Goal: Task Accomplishment & Management: Use online tool/utility

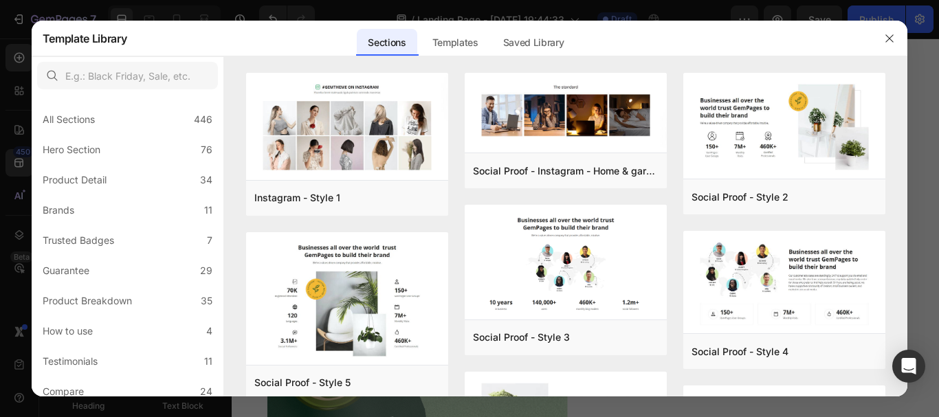
scroll to position [261, 0]
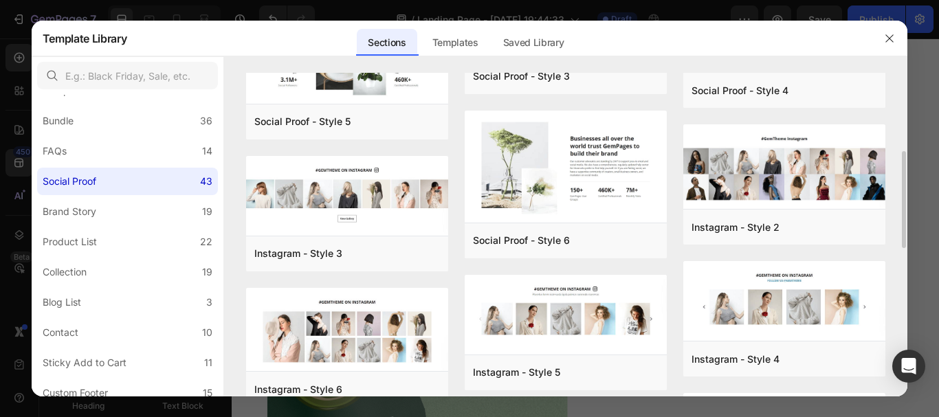
click at [669, 243] on div "Instagram - Style 1 Add to page Preview Social Proof - Style 5 Add to page Prev…" at bounding box center [566, 347] width 640 height 1071
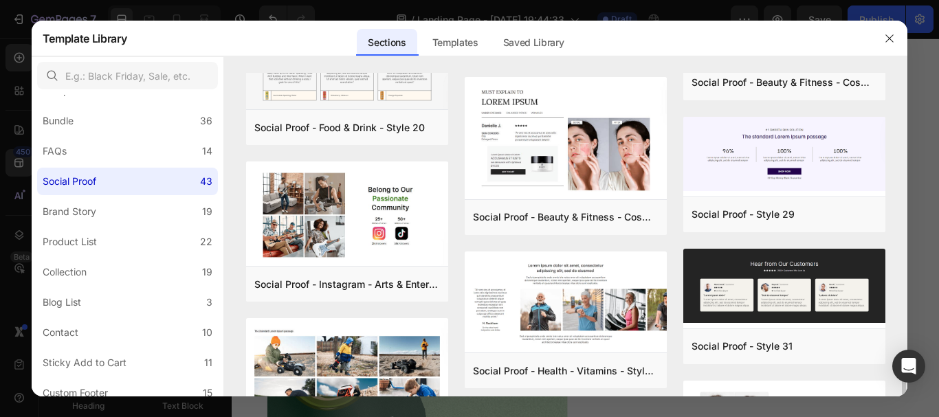
scroll to position [1340, 0]
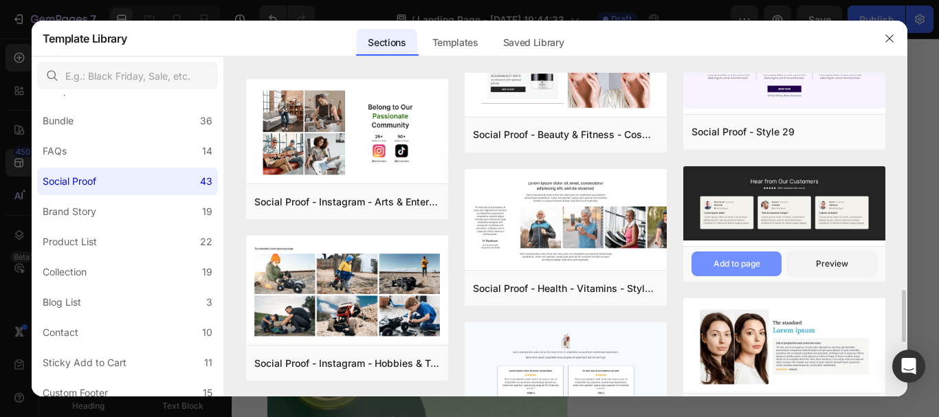
click at [733, 259] on div "Add to page" at bounding box center [736, 264] width 47 height 12
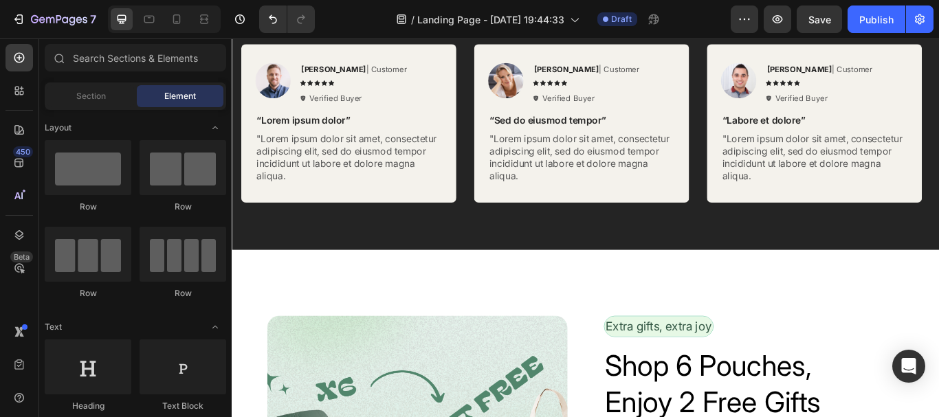
scroll to position [3230, 0]
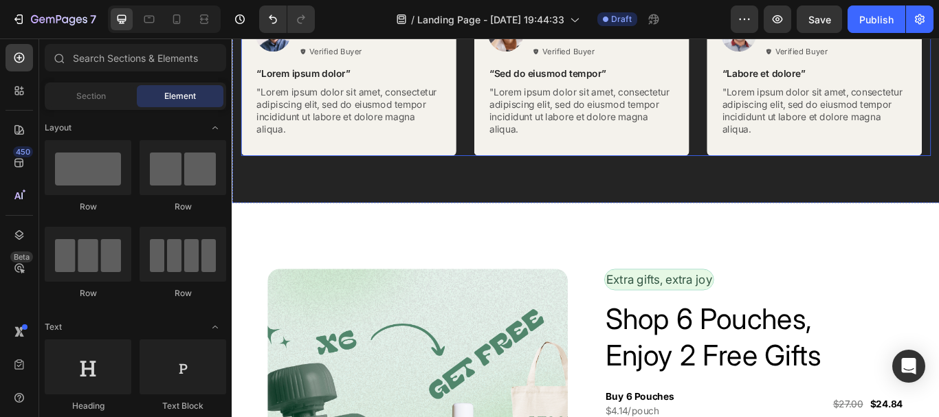
click at [511, 175] on div "Image [PERSON_NAME] | Customer Text Block Icon Icon Icon Icon Icon Icon List Ve…" at bounding box center [644, 82] width 804 height 184
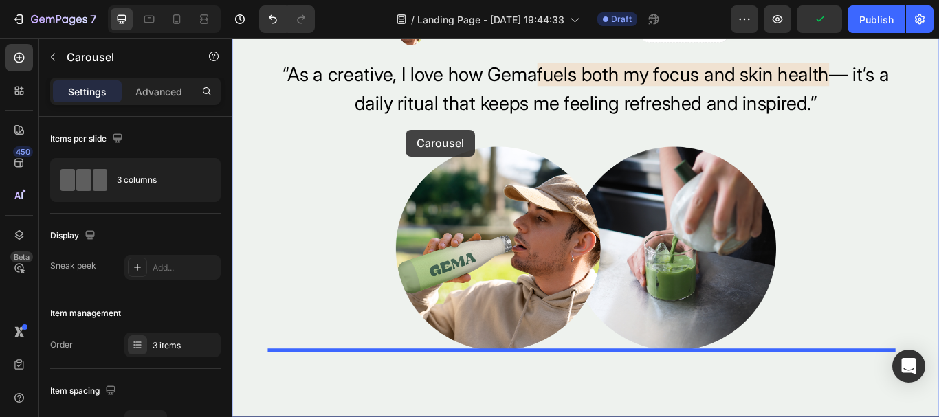
scroll to position [2810, 0]
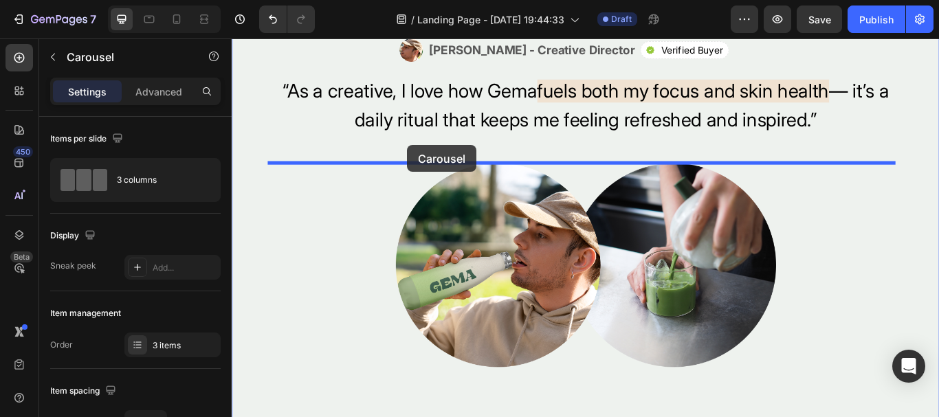
drag, startPoint x: 282, startPoint y: 212, endPoint x: 436, endPoint y: 163, distance: 161.1
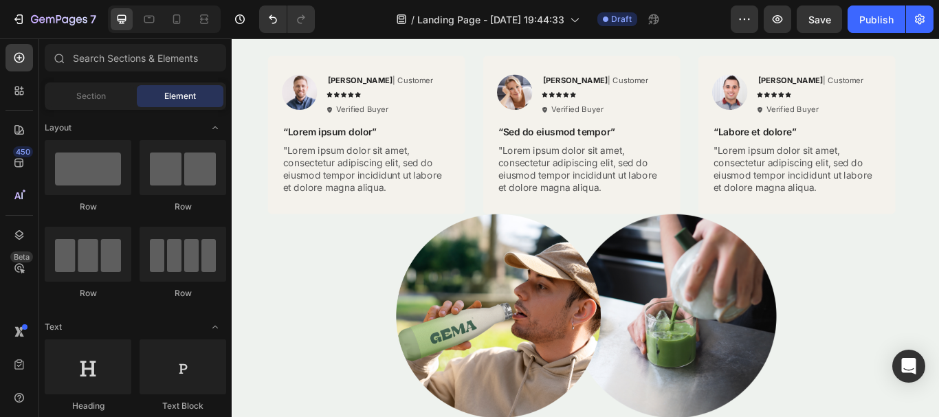
scroll to position [2782, 0]
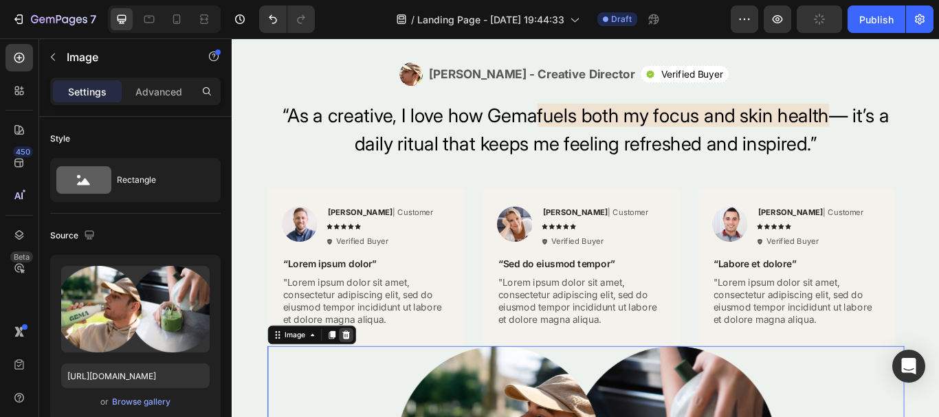
click at [364, 376] on div at bounding box center [364, 384] width 16 height 16
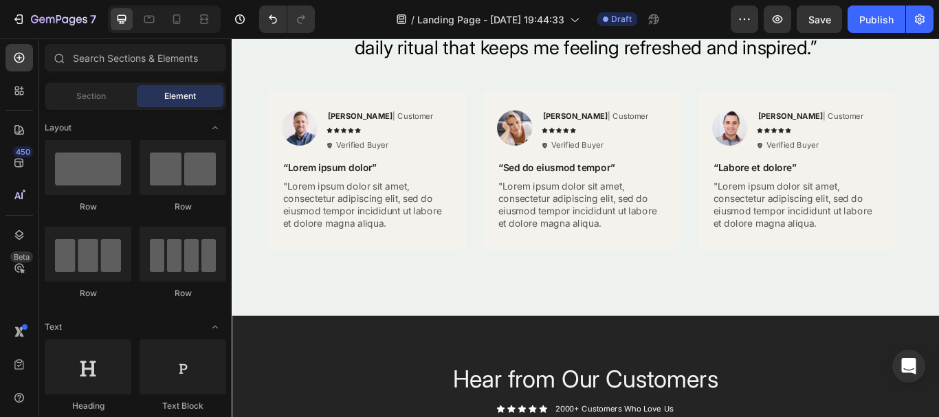
scroll to position [2973, 0]
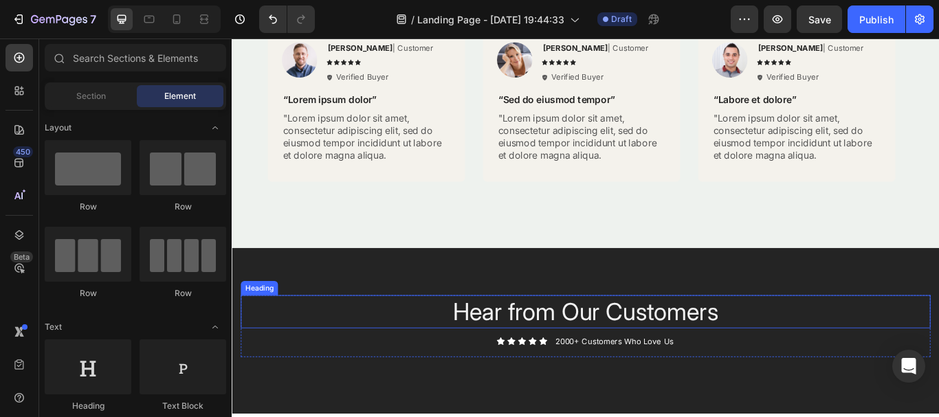
click at [711, 364] on h2 "Hear from Our Customers" at bounding box center [644, 357] width 804 height 38
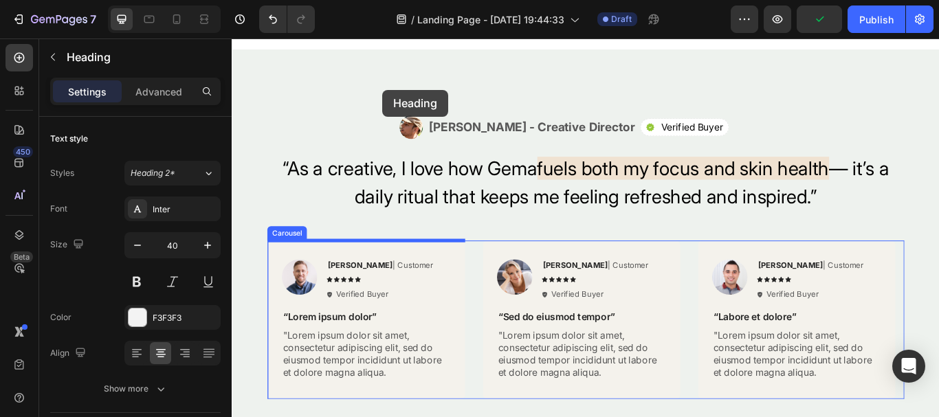
scroll to position [2689, 0]
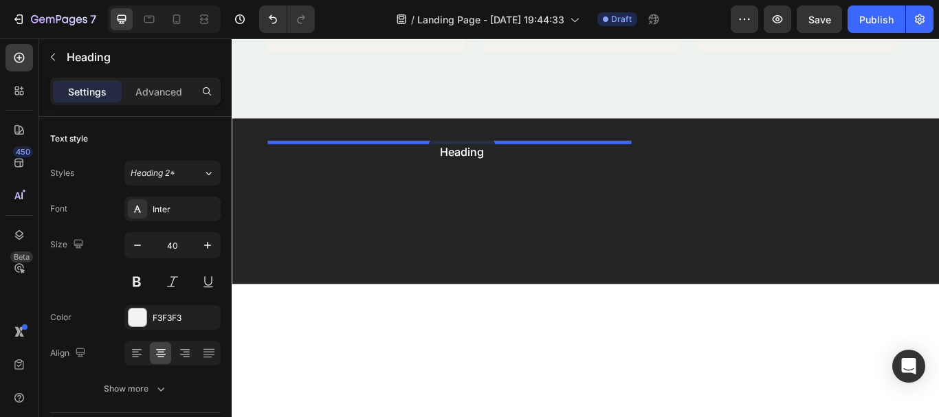
drag, startPoint x: 282, startPoint y: 317, endPoint x: 463, endPoint y: 155, distance: 242.4
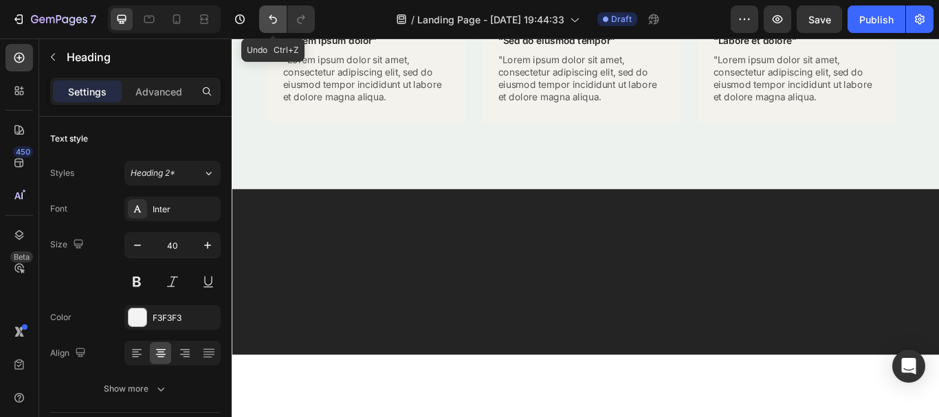
click at [268, 21] on icon "Undo/Redo" at bounding box center [273, 19] width 14 height 14
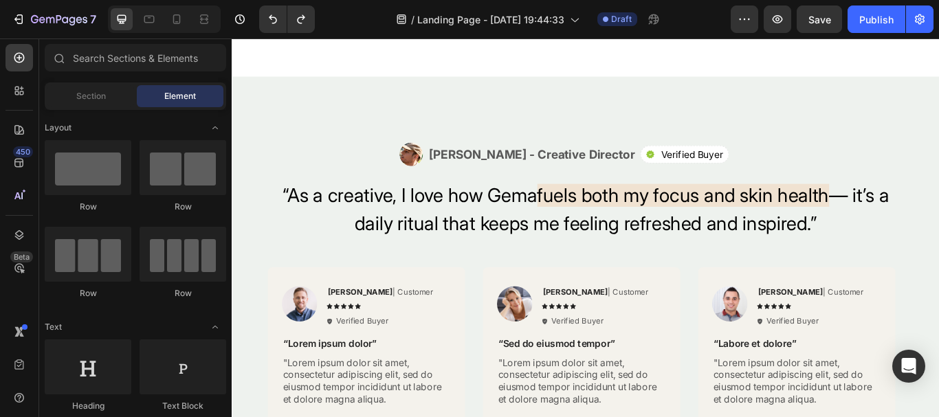
scroll to position [3083, 0]
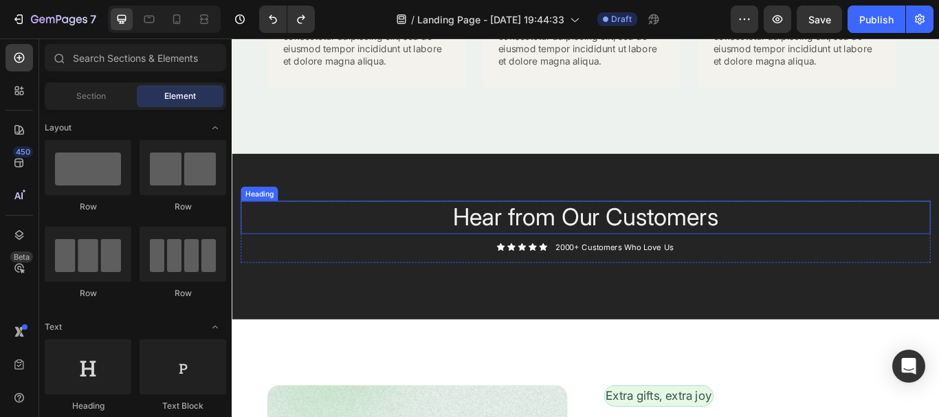
click at [698, 248] on h2 "Hear from Our Customers" at bounding box center [644, 247] width 804 height 38
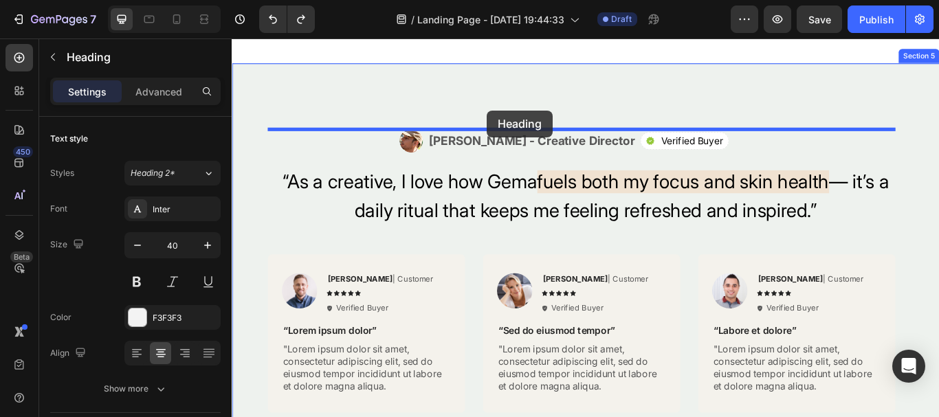
scroll to position [2665, 0]
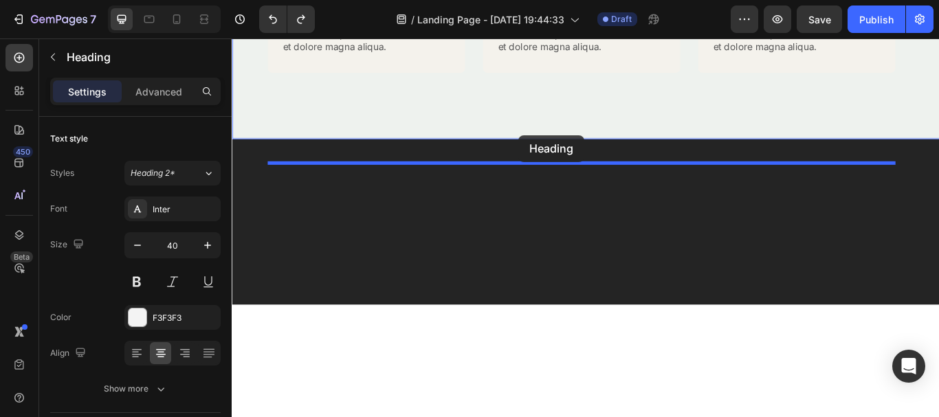
drag, startPoint x: 274, startPoint y: 215, endPoint x: 566, endPoint y: 151, distance: 299.0
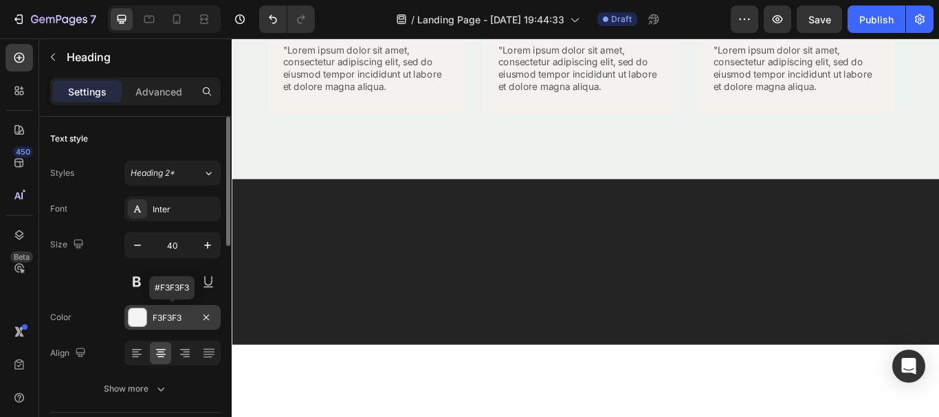
click at [136, 315] on div at bounding box center [138, 318] width 18 height 18
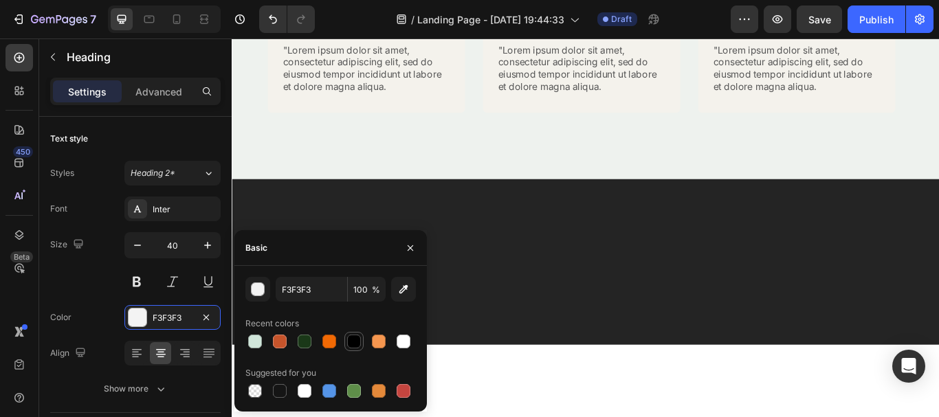
click at [348, 346] on div at bounding box center [354, 342] width 14 height 14
type input "000000"
click at [408, 250] on icon "button" at bounding box center [410, 247] width 5 height 5
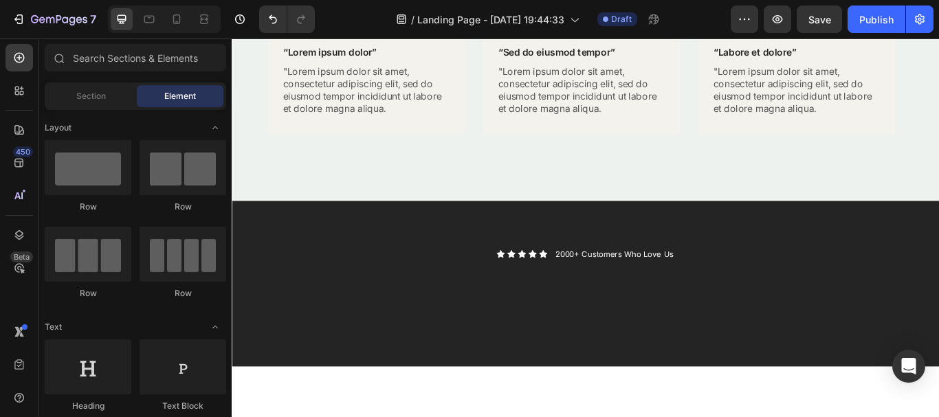
scroll to position [3101, 0]
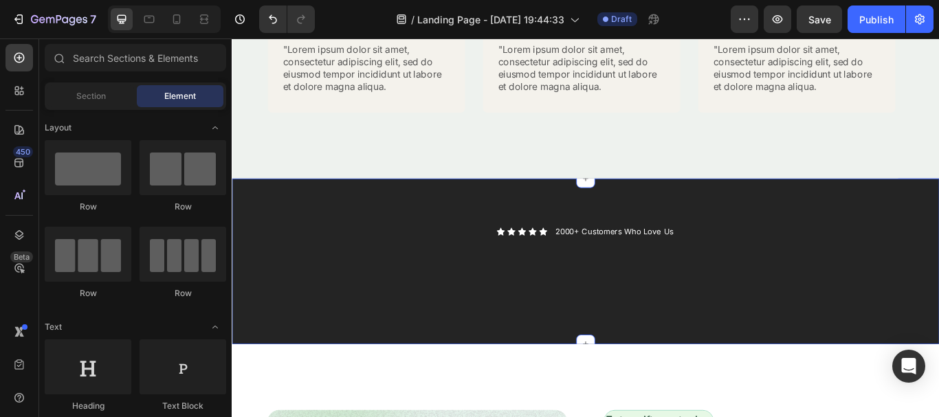
click at [938, 245] on div "Icon Icon Icon Icon Icon Icon List 2000+ Customers Who Love Us Text Block Row R…" at bounding box center [644, 298] width 825 height 193
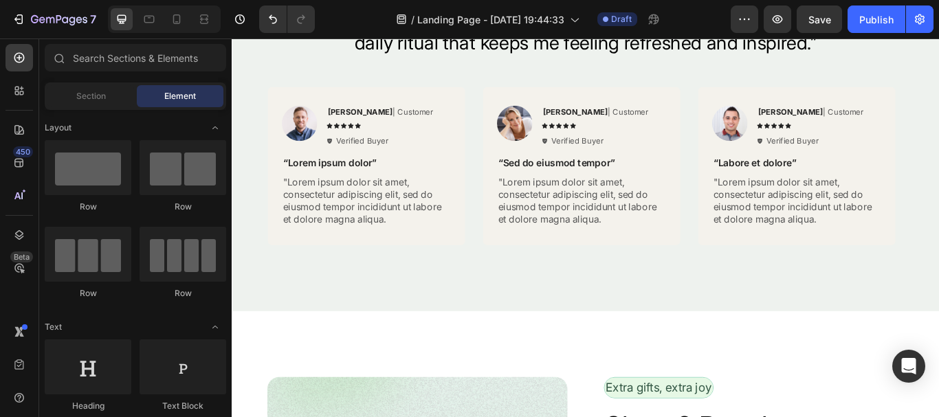
scroll to position [2883, 0]
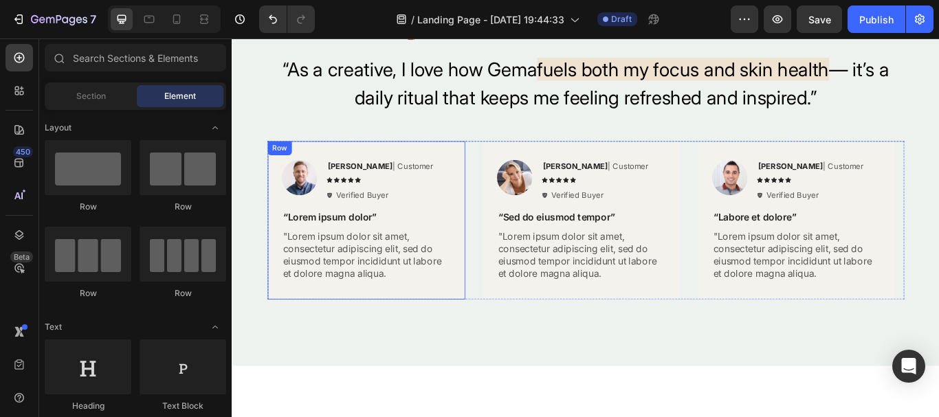
click at [493, 188] on div "Image [PERSON_NAME] | Customer Text Block Icon Icon Icon Icon Icon Icon List Ve…" at bounding box center [388, 251] width 230 height 184
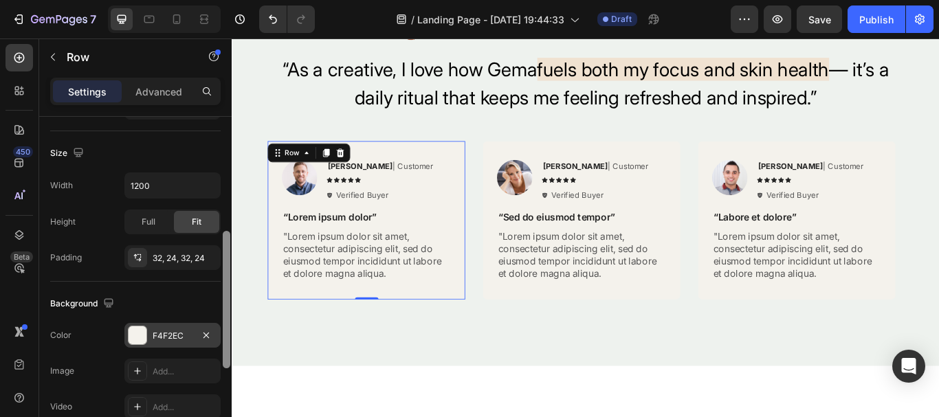
scroll to position [283, 0]
drag, startPoint x: 227, startPoint y: 229, endPoint x: 173, endPoint y: 336, distance: 120.2
click at [184, 340] on div "Layout Column width Change ratio Fit to content 12 Columns management Order 1 c…" at bounding box center [135, 287] width 192 height 340
click at [138, 329] on div at bounding box center [138, 334] width 18 height 18
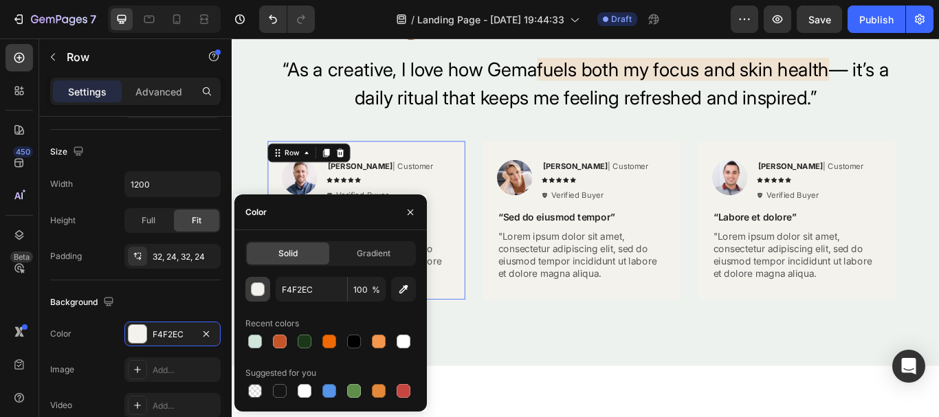
click at [263, 287] on div "button" at bounding box center [259, 290] width 14 height 14
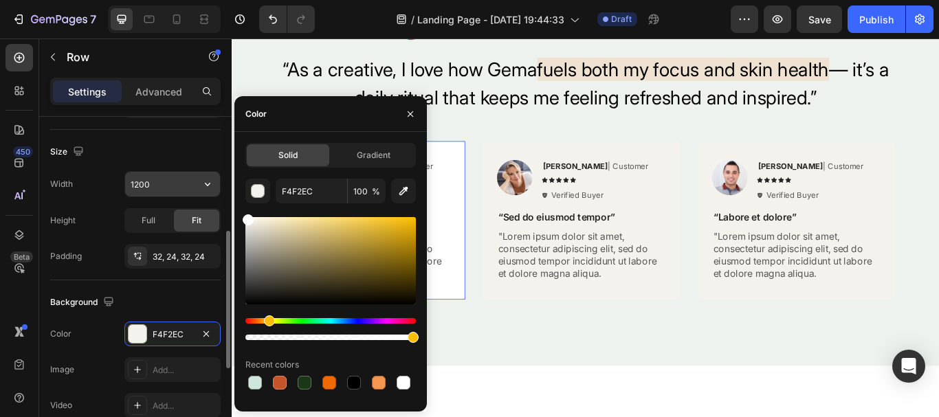
drag, startPoint x: 1, startPoint y: 203, endPoint x: 210, endPoint y: 193, distance: 208.5
click at [208, 186] on div "450 Beta Sections(18) Elements(83) Section Element Hero Section Product Detail …" at bounding box center [116, 227] width 232 height 379
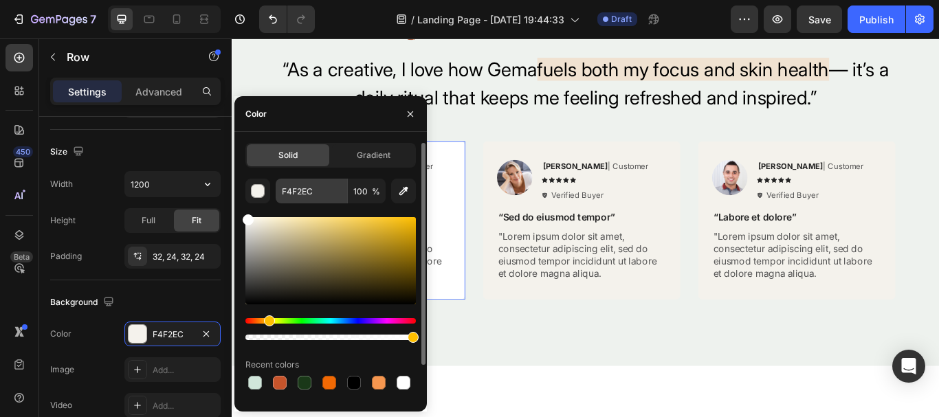
type input "FFFFFF"
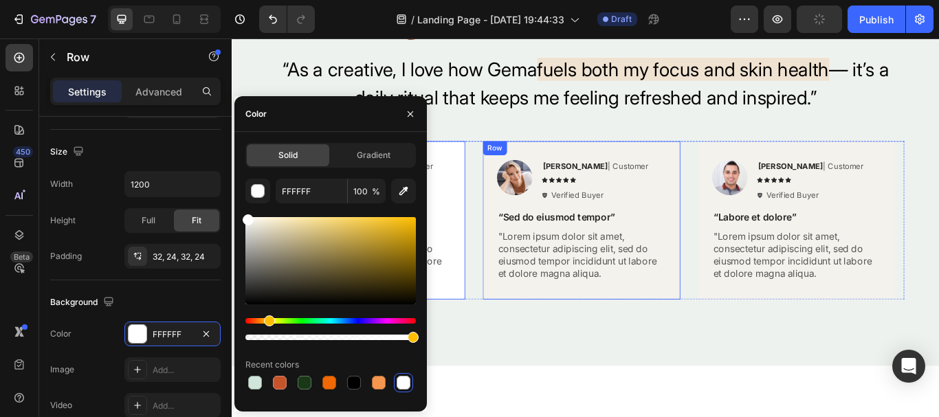
click at [541, 167] on div "Row" at bounding box center [537, 167] width 23 height 12
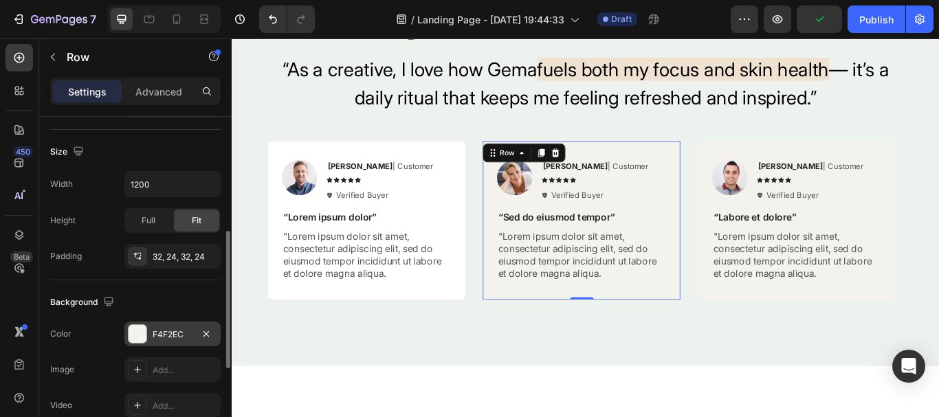
click at [141, 338] on div at bounding box center [138, 334] width 18 height 18
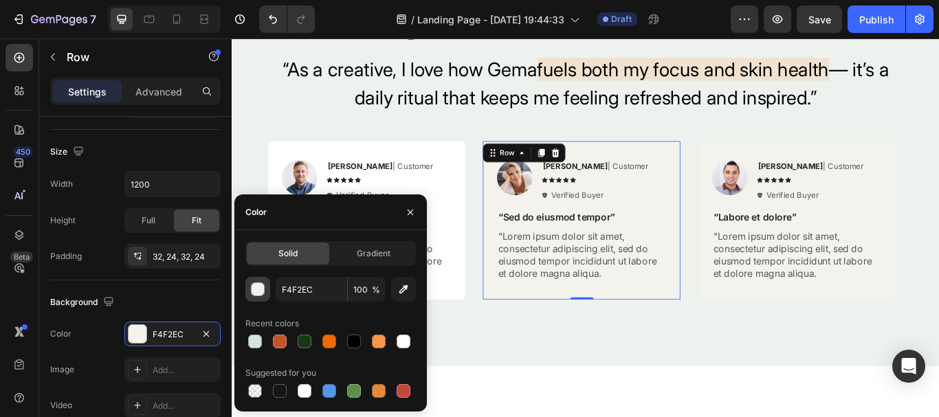
click at [260, 291] on div "button" at bounding box center [259, 290] width 14 height 14
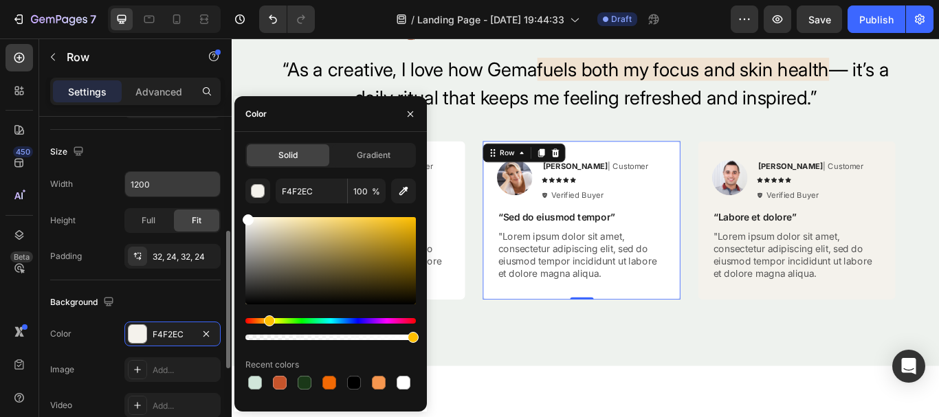
click at [218, 193] on div "450 Beta Sections(18) Elements(83) Section Element Hero Section Product Detail …" at bounding box center [116, 227] width 232 height 379
type input "FFFFFF"
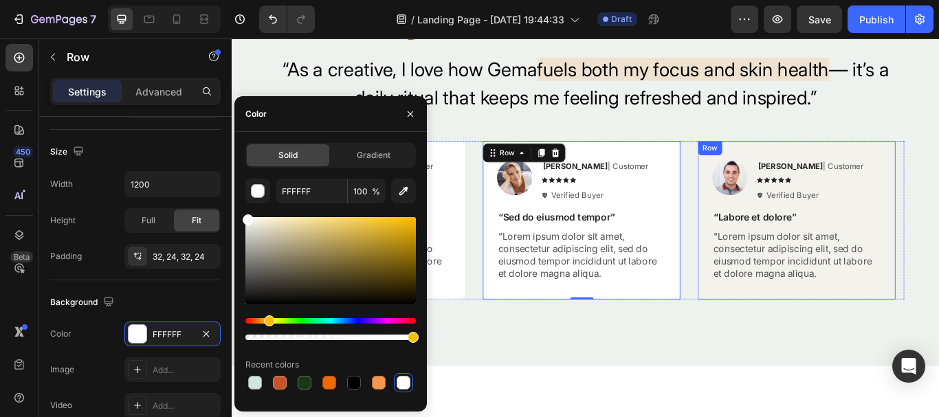
click at [814, 163] on div "Image [PERSON_NAME] | Customer Text Block Icon Icon Icon Icon Icon Icon List Ve…" at bounding box center [890, 251] width 230 height 184
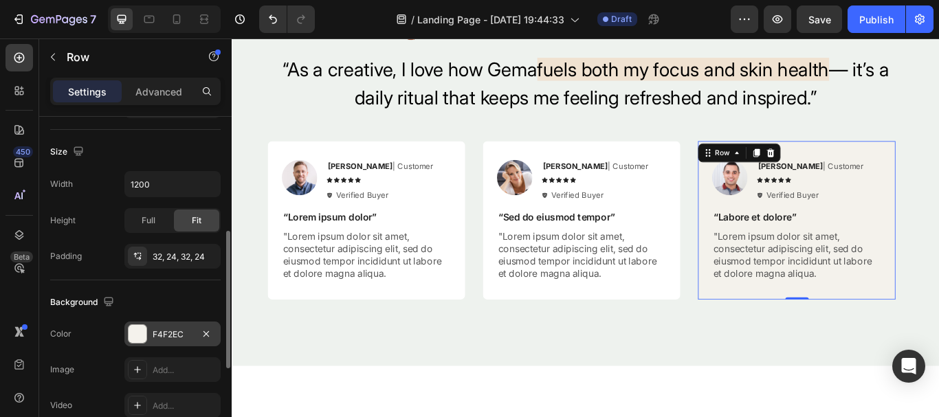
click at [130, 341] on div at bounding box center [138, 334] width 18 height 18
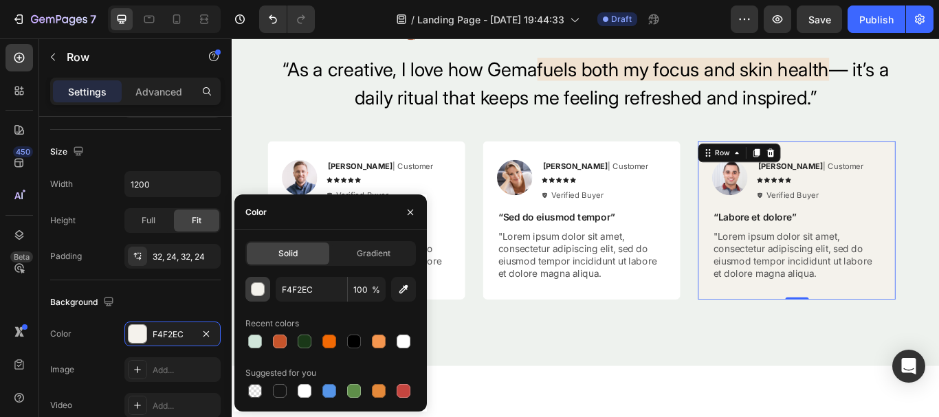
click at [258, 288] on div "button" at bounding box center [259, 290] width 14 height 14
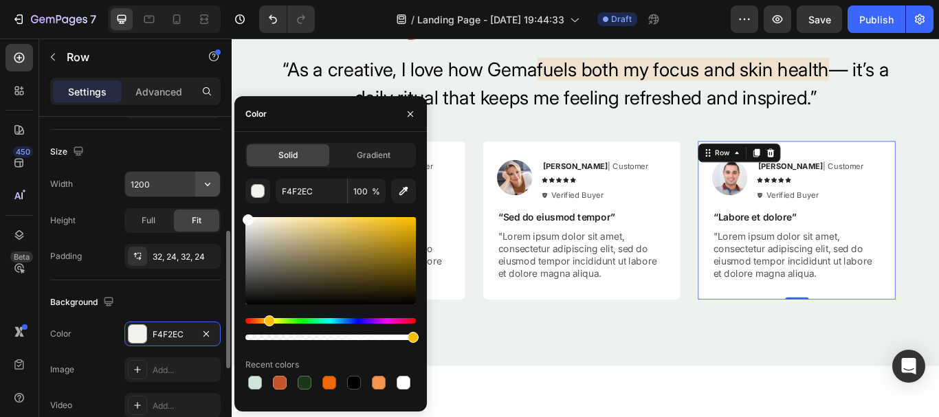
drag, startPoint x: 251, startPoint y: 226, endPoint x: 209, endPoint y: 184, distance: 59.3
click at [209, 184] on div "450 Beta Sections(18) Elements(83) Section Element Hero Section Product Detail …" at bounding box center [116, 227] width 232 height 379
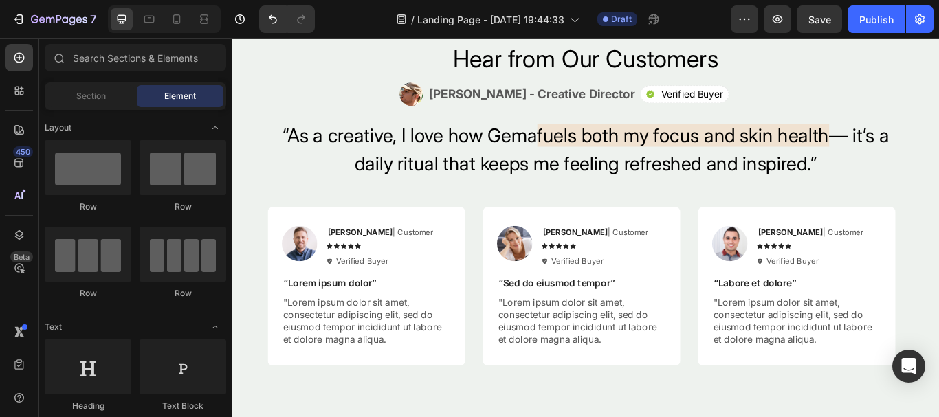
scroll to position [2766, 0]
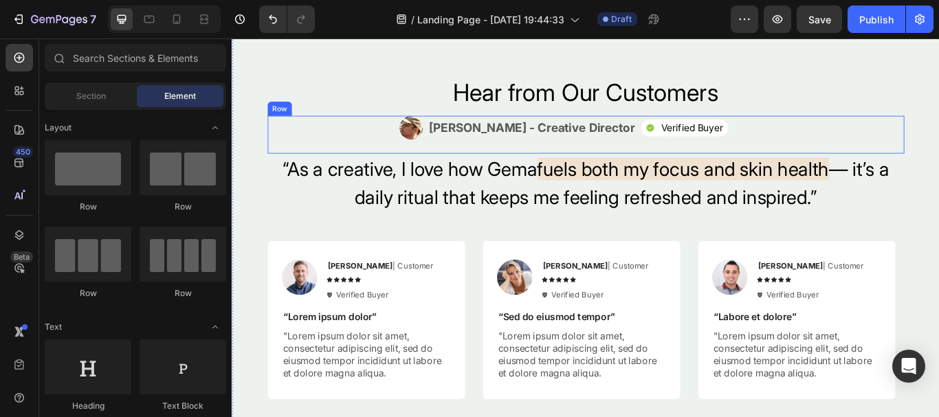
click at [700, 148] on div "Image [PERSON_NAME] - Creative Director Text Block Row Icon Verified Buyer Text…" at bounding box center [644, 151] width 742 height 44
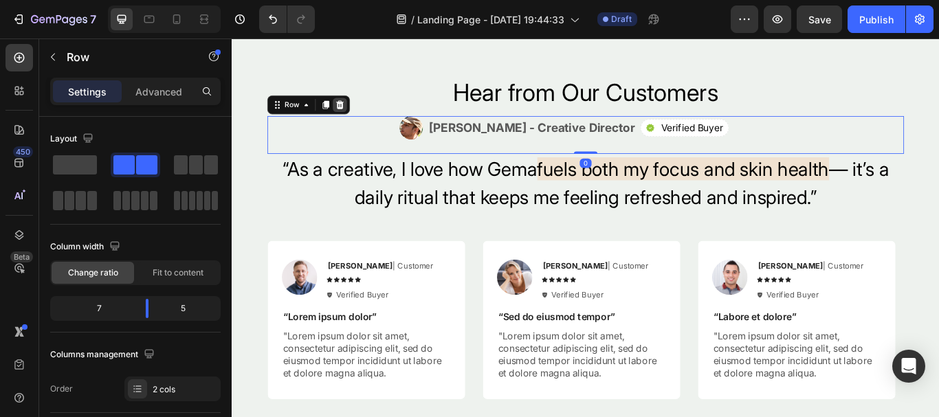
click at [352, 121] on icon at bounding box center [357, 116] width 11 height 11
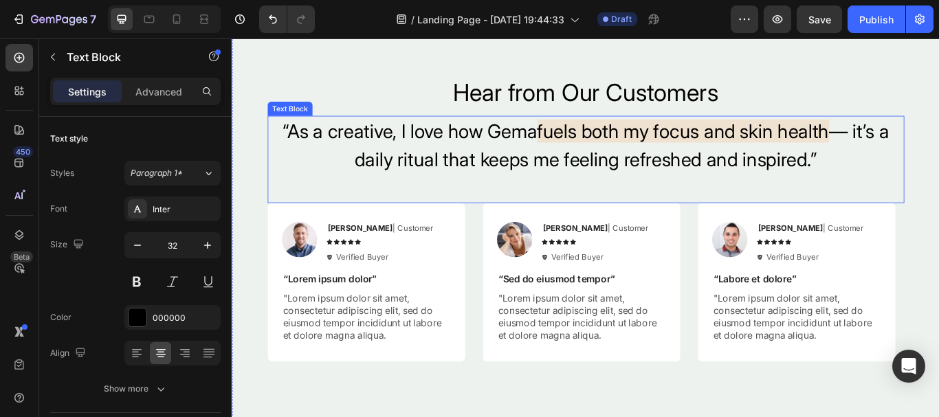
click at [620, 164] on p "“As a creative, I love how Gema fuels both my focus and skin health — it’s a da…" at bounding box center [644, 164] width 740 height 66
click at [628, 144] on span "fuels both my focus and skin health" at bounding box center [758, 146] width 340 height 27
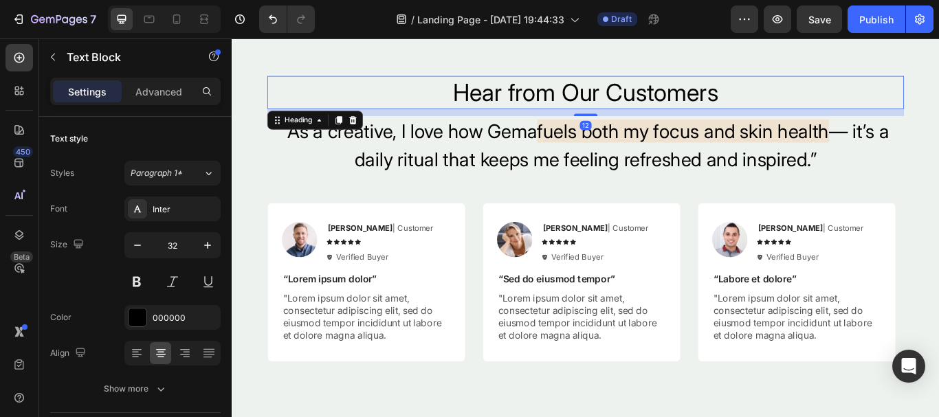
click at [354, 90] on p "Hear from Our Customers" at bounding box center [644, 102] width 740 height 36
click at [341, 153] on p "“As a creative, I love how Gema fuels both my focus and skin health — it’s a da…" at bounding box center [644, 164] width 740 height 66
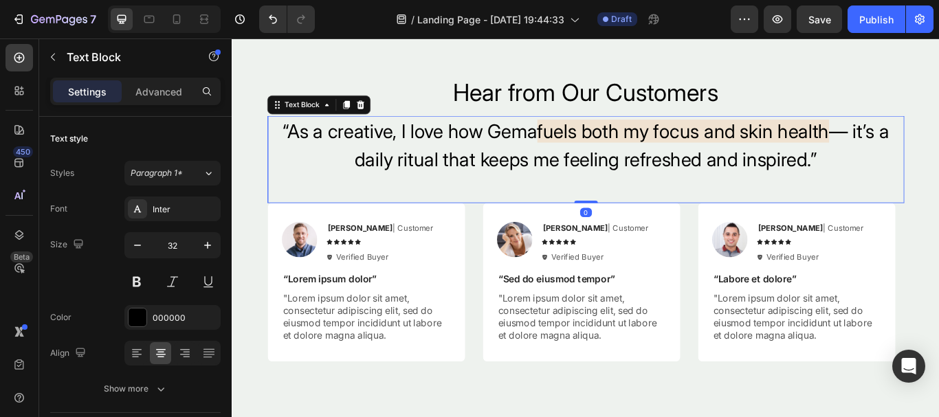
click at [385, 111] on icon at bounding box center [381, 116] width 11 height 11
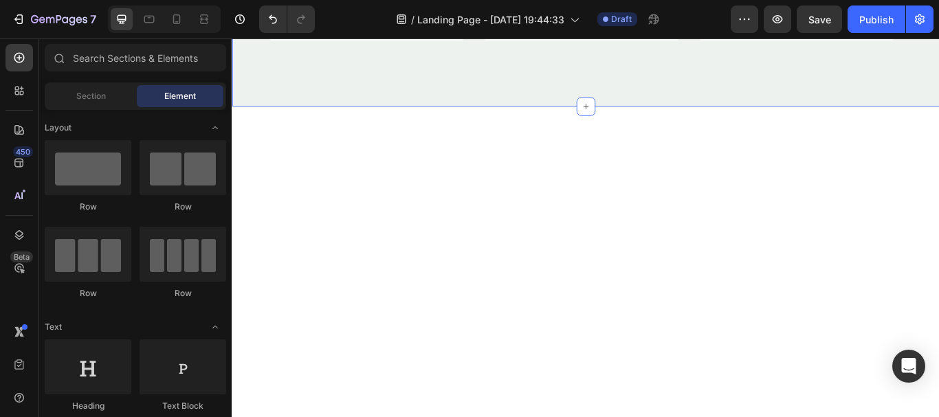
scroll to position [2449, 0]
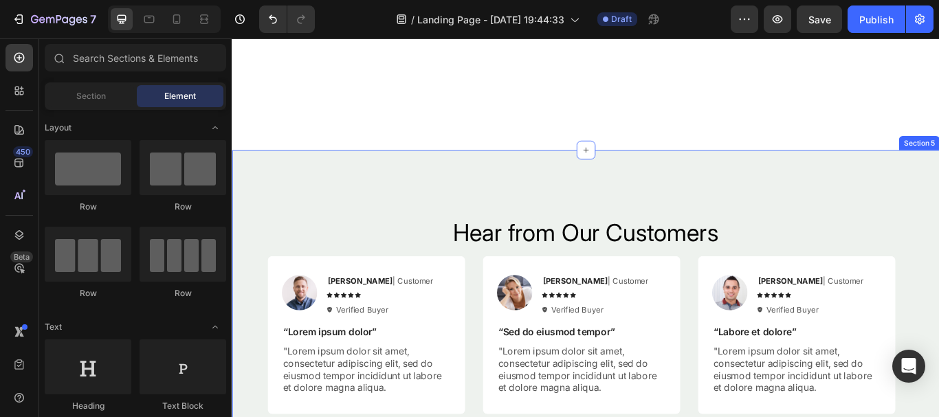
scroll to position [2474, 0]
